Goal: Task Accomplishment & Management: Complete application form

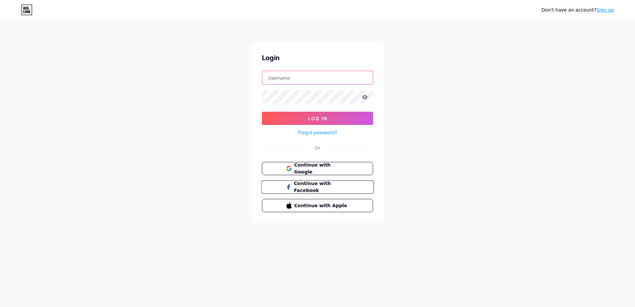
type input "mypagee"
click at [330, 187] on span "Continue with Facebook" at bounding box center [320, 187] width 55 height 14
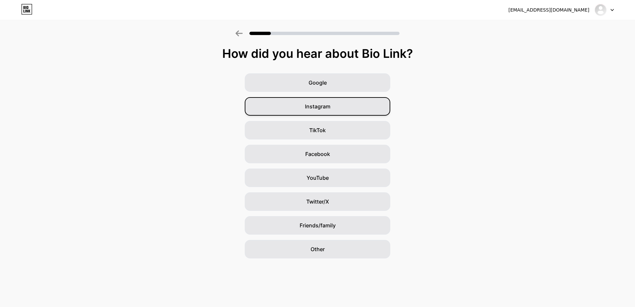
click at [340, 110] on div "Instagram" at bounding box center [317, 106] width 145 height 19
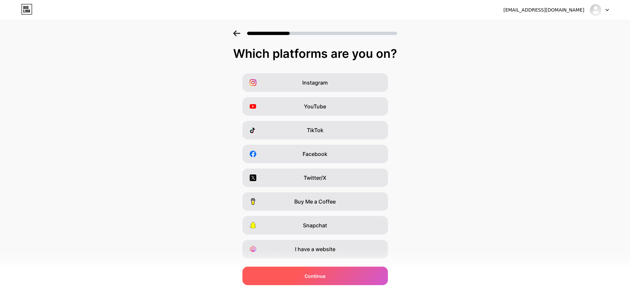
click at [320, 279] on span "Continue" at bounding box center [314, 276] width 21 height 7
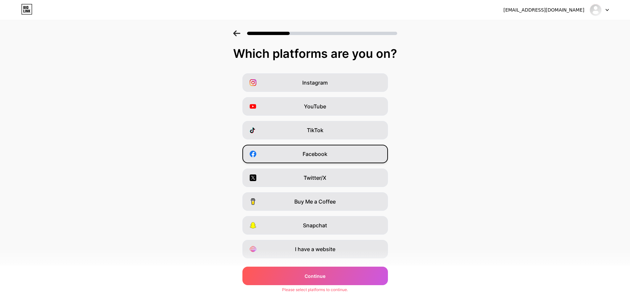
click at [320, 152] on span "Facebook" at bounding box center [314, 154] width 25 height 8
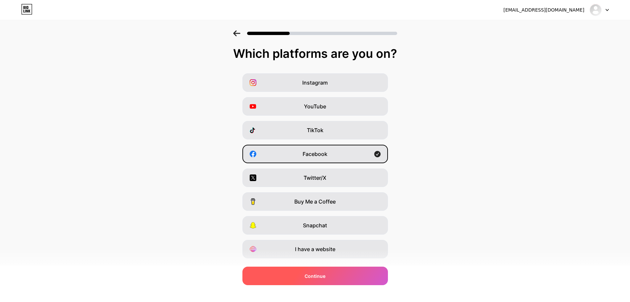
click at [323, 280] on div "Continue" at bounding box center [314, 276] width 145 height 19
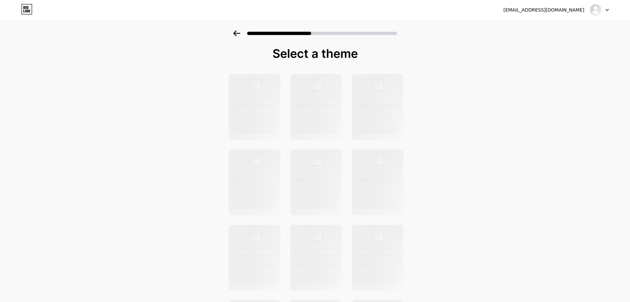
drag, startPoint x: 319, startPoint y: 256, endPoint x: 320, endPoint y: 251, distance: 5.1
click at [319, 255] on div at bounding box center [316, 258] width 52 height 66
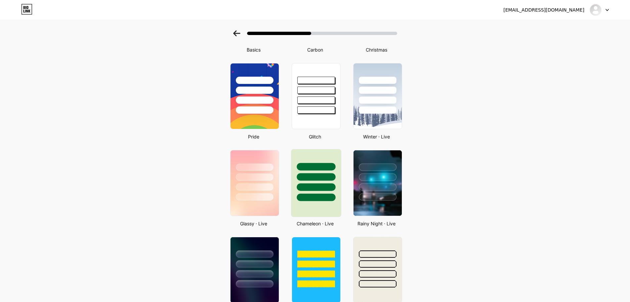
click at [319, 195] on div at bounding box center [315, 198] width 39 height 8
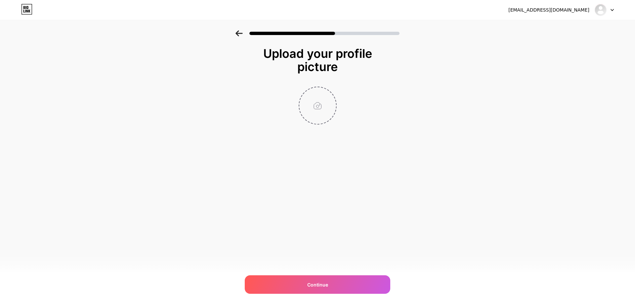
click at [327, 92] on input "file" at bounding box center [317, 105] width 37 height 37
type input "C:\fakepath\Screenshot [DATE] 140055.jpg"
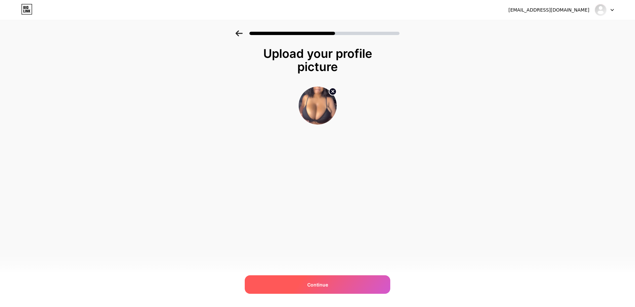
click at [333, 285] on div "Continue" at bounding box center [317, 284] width 145 height 19
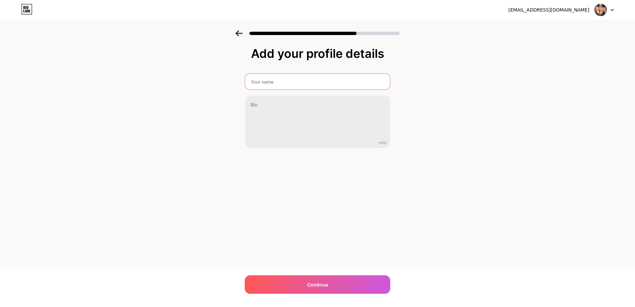
click at [283, 87] on input "text" at bounding box center [317, 82] width 145 height 16
type input "s"
type input "galle982"
click at [323, 149] on div "Add your profile details galle982 0/255 Continue Error" at bounding box center [317, 114] width 145 height 135
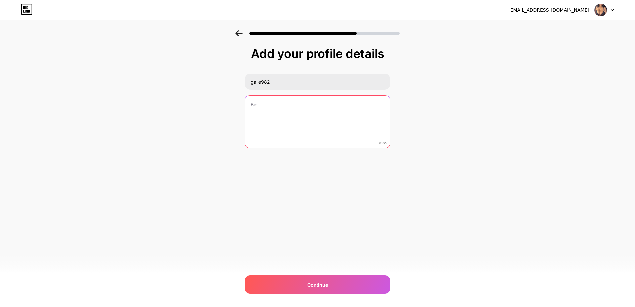
click at [312, 124] on textarea at bounding box center [317, 122] width 145 height 53
type textarea "fw"
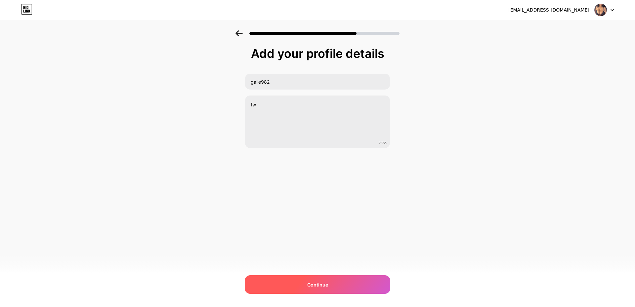
click at [342, 283] on div "Continue" at bounding box center [317, 284] width 145 height 19
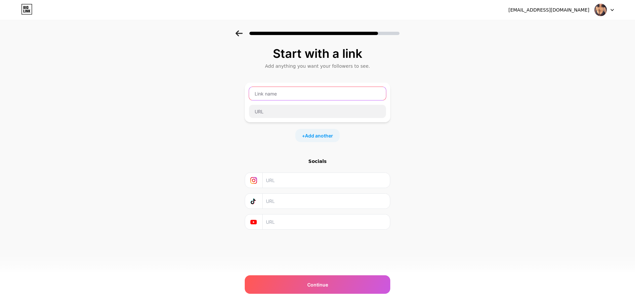
click at [316, 96] on input "text" at bounding box center [317, 93] width 137 height 13
type input "clips113"
click at [314, 106] on input "text" at bounding box center [317, 111] width 137 height 13
drag, startPoint x: 314, startPoint y: 116, endPoint x: 323, endPoint y: 121, distance: 10.1
click at [314, 117] on input "text" at bounding box center [317, 111] width 137 height 13
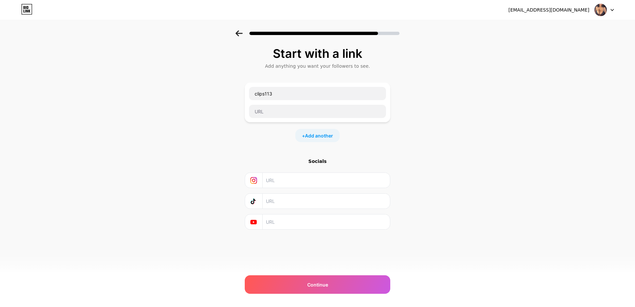
click at [415, 110] on div "Start with a link Add anything you want your followers to see. clips113 + Add a…" at bounding box center [317, 146] width 635 height 232
click at [310, 113] on input "text" at bounding box center [317, 111] width 137 height 13
type input "f"
click at [297, 90] on input "clips113" at bounding box center [317, 93] width 137 height 13
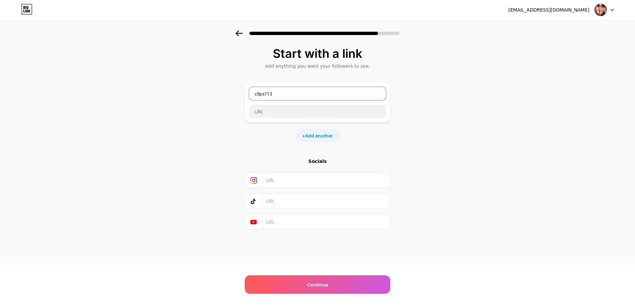
click at [296, 90] on input "clips113" at bounding box center [317, 93] width 137 height 13
click at [293, 108] on input "text" at bounding box center [317, 111] width 137 height 13
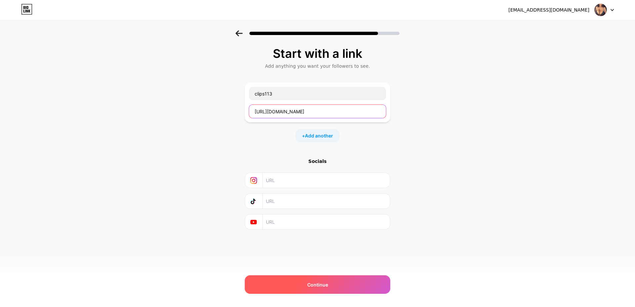
type input "[URL][DOMAIN_NAME]"
click at [330, 282] on div "Continue" at bounding box center [317, 284] width 145 height 19
click at [325, 283] on span "Continue" at bounding box center [317, 284] width 21 height 7
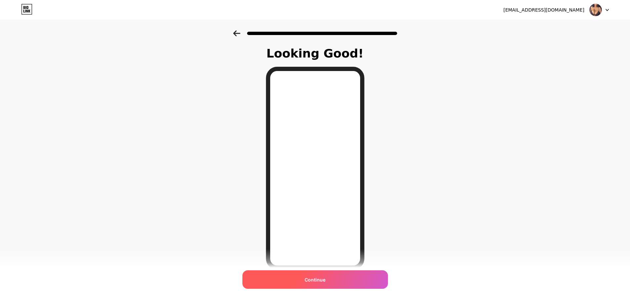
click at [324, 284] on div "Continue" at bounding box center [314, 279] width 145 height 19
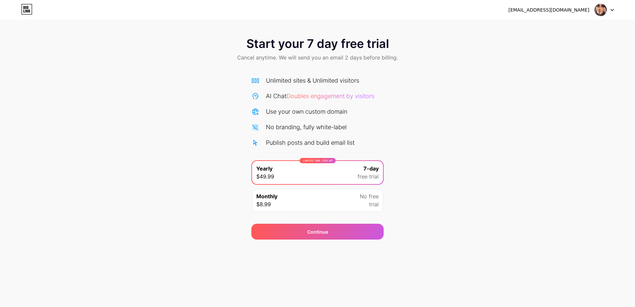
click at [417, 170] on div "Start your 7 day free trial Cancel anytime. We will send you an email 2 days be…" at bounding box center [317, 134] width 635 height 209
click at [312, 107] on div "Use your own custom domain" at bounding box center [306, 111] width 81 height 9
drag, startPoint x: 317, startPoint y: 95, endPoint x: 364, endPoint y: 114, distance: 51.0
click at [364, 95] on span "Doubles engagement by visitors" at bounding box center [330, 96] width 88 height 7
click at [364, 115] on div "Use your own custom domain" at bounding box center [317, 111] width 132 height 9
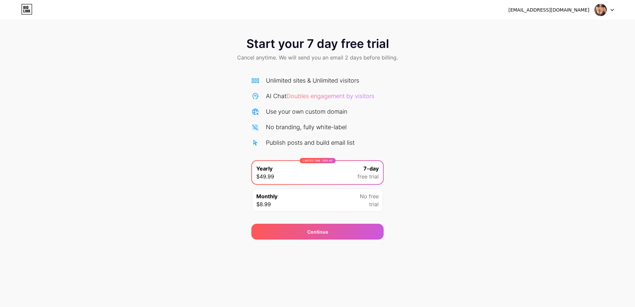
click at [327, 201] on div "Monthly $8.99 No free trial" at bounding box center [317, 200] width 131 height 23
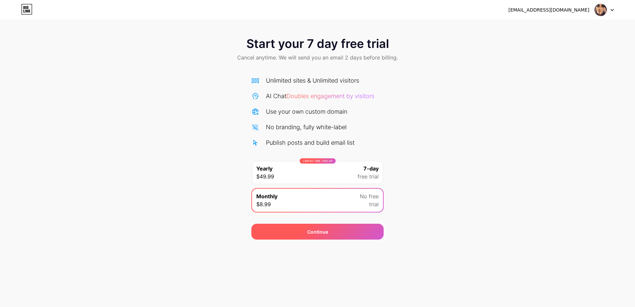
click at [331, 231] on div "Continue" at bounding box center [317, 232] width 132 height 16
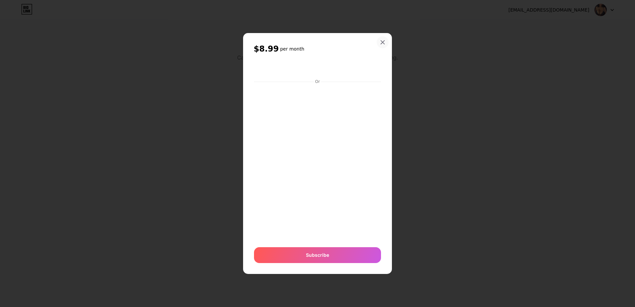
click at [381, 37] on div at bounding box center [382, 42] width 12 height 12
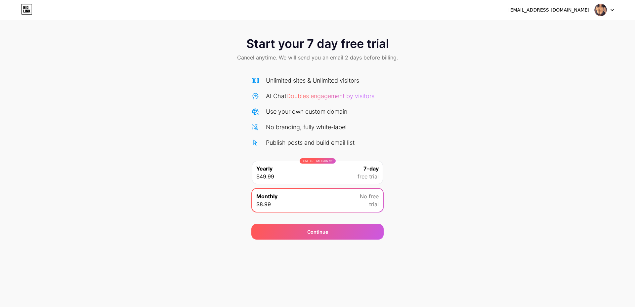
drag, startPoint x: 495, startPoint y: 71, endPoint x: 544, endPoint y: 47, distance: 54.5
click at [496, 71] on div "Start your 7 day free trial Cancel anytime. We will send you an email 2 days be…" at bounding box center [317, 134] width 635 height 209
click at [555, 10] on div "[EMAIL_ADDRESS][DOMAIN_NAME]" at bounding box center [548, 10] width 81 height 7
click at [30, 7] on icon at bounding box center [26, 9] width 11 height 11
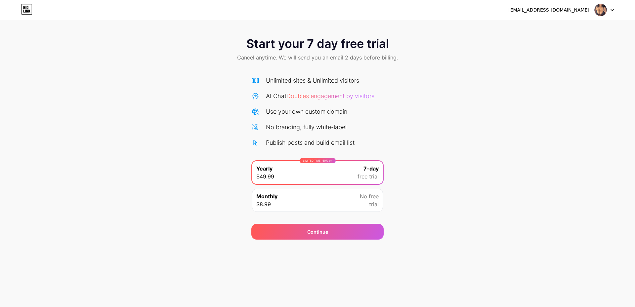
click at [616, 7] on div "[EMAIL_ADDRESS][DOMAIN_NAME] Logout" at bounding box center [317, 10] width 635 height 12
click at [611, 11] on icon at bounding box center [611, 10] width 3 height 2
click at [549, 10] on div "[EMAIL_ADDRESS][DOMAIN_NAME]" at bounding box center [548, 10] width 81 height 7
